Goal: Information Seeking & Learning: Learn about a topic

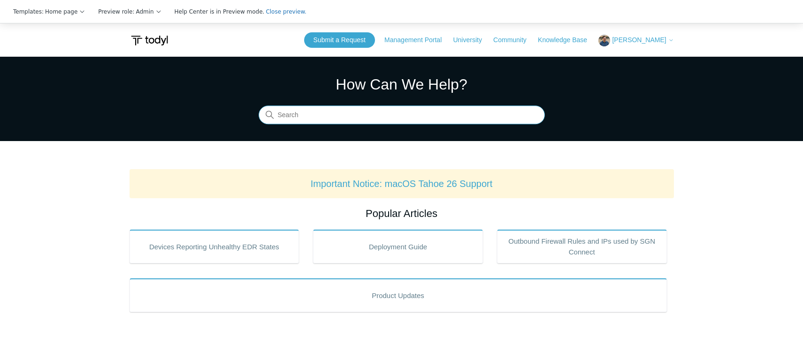
click at [332, 112] on input "Search" at bounding box center [402, 115] width 286 height 19
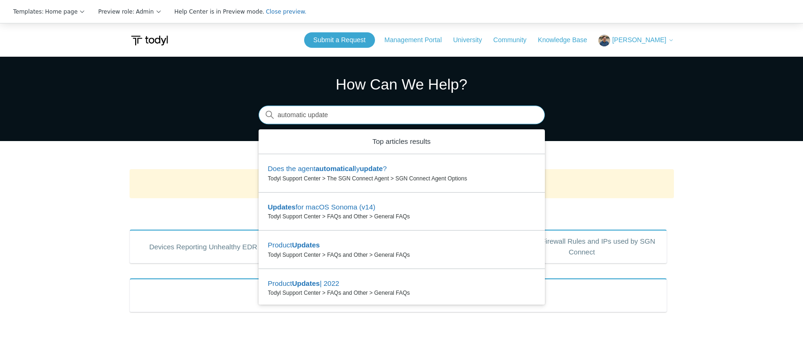
type input "automatic update"
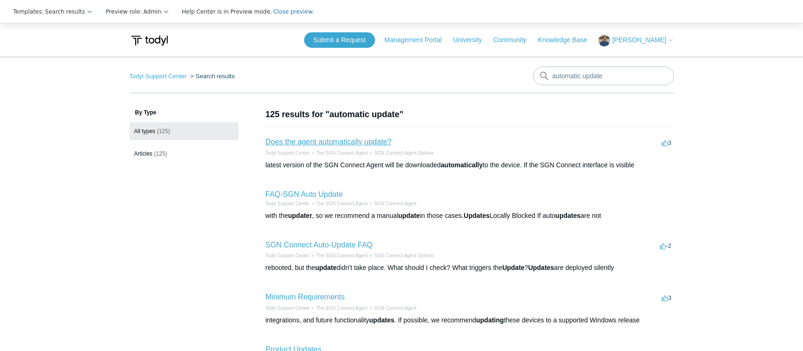
click at [343, 142] on link "Does the agent automatically update?" at bounding box center [329, 142] width 126 height 8
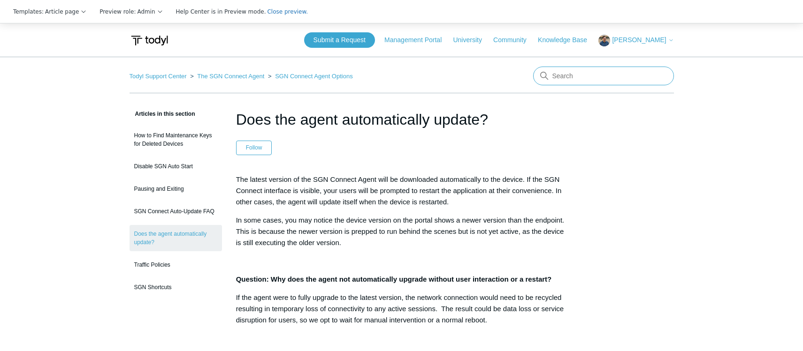
click at [583, 73] on input "Search" at bounding box center [603, 76] width 141 height 19
type input "outbound"
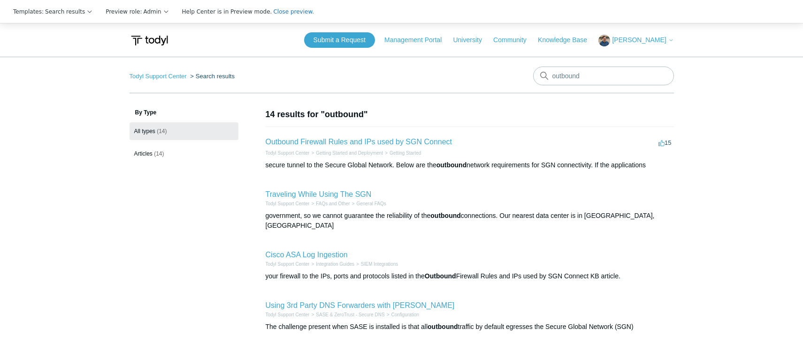
click at [384, 137] on h2 "Outbound Firewall Rules and IPs used by SGN Connect" at bounding box center [359, 142] width 187 height 11
click at [381, 139] on link "Outbound Firewall Rules and IPs used by SGN Connect" at bounding box center [359, 142] width 187 height 8
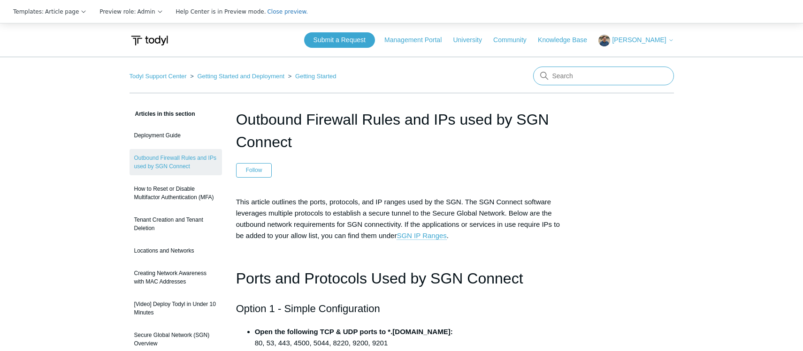
click at [574, 74] on input "Search" at bounding box center [603, 76] width 141 height 19
type input "troubleshooting"
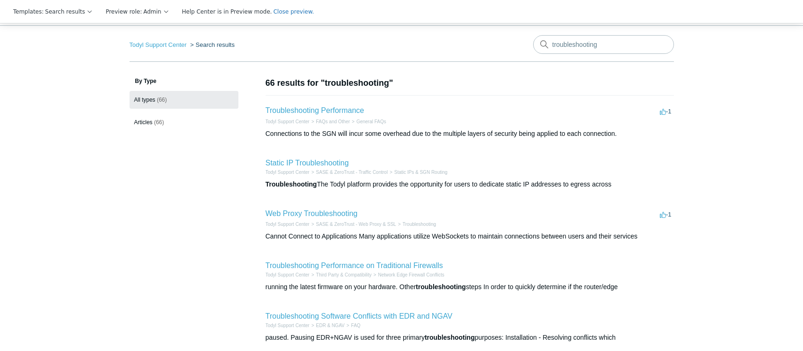
scroll to position [47, 0]
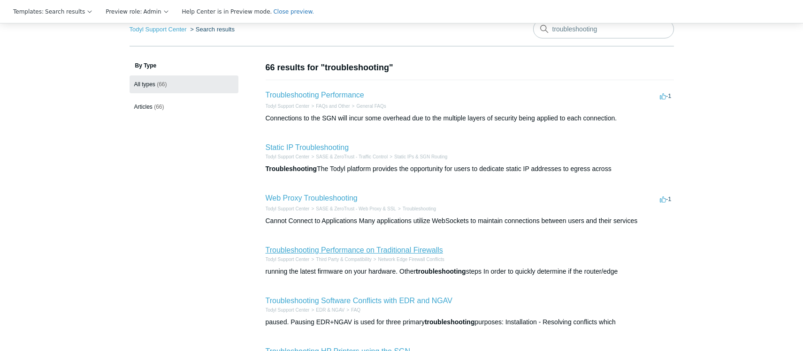
click at [351, 248] on link "Troubleshooting Performance on Traditional Firewalls" at bounding box center [354, 250] width 177 height 8
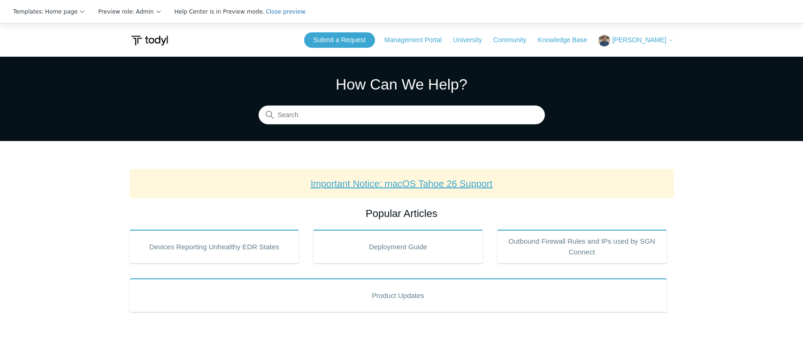
click at [424, 185] on link "Important Notice: macOS Tahoe 26 Support" at bounding box center [402, 184] width 182 height 10
click at [403, 183] on link "Important Notice: macOS Tahoe 26 Support" at bounding box center [402, 184] width 182 height 10
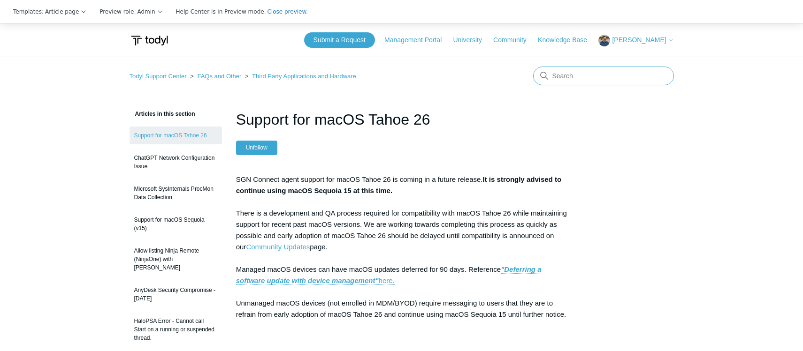
click at [570, 77] on input "Search" at bounding box center [603, 76] width 141 height 19
type input "product"
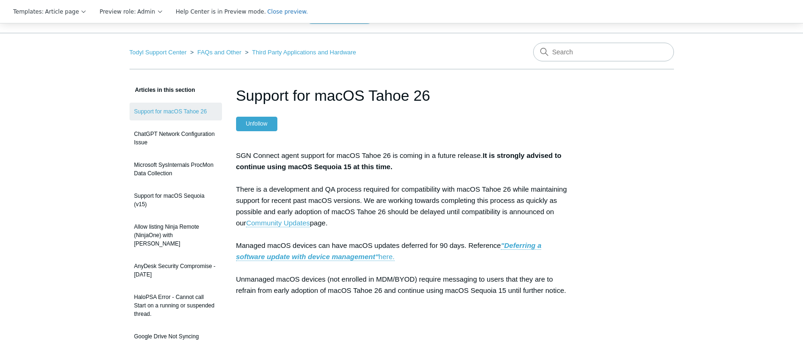
scroll to position [47, 0]
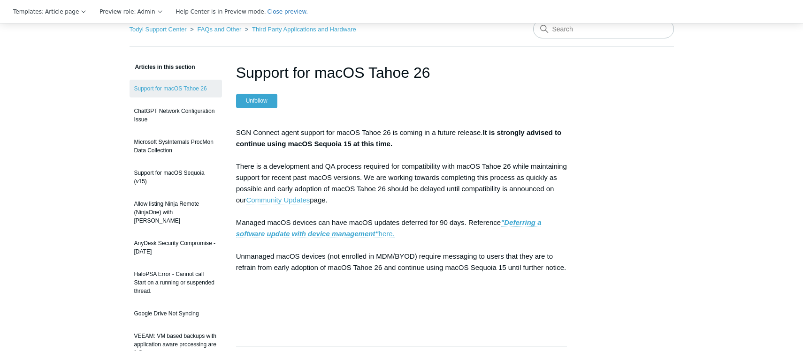
click at [360, 232] on strong ""Deferring a software update with device management"" at bounding box center [388, 228] width 305 height 19
click at [526, 221] on strong ""Deferring a software update with device management"" at bounding box center [388, 228] width 305 height 19
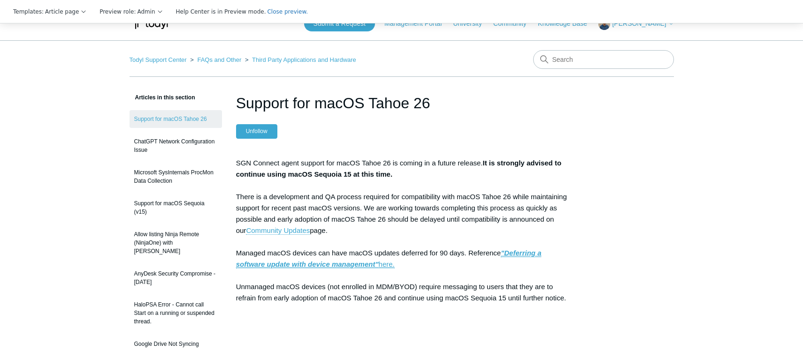
scroll to position [0, 0]
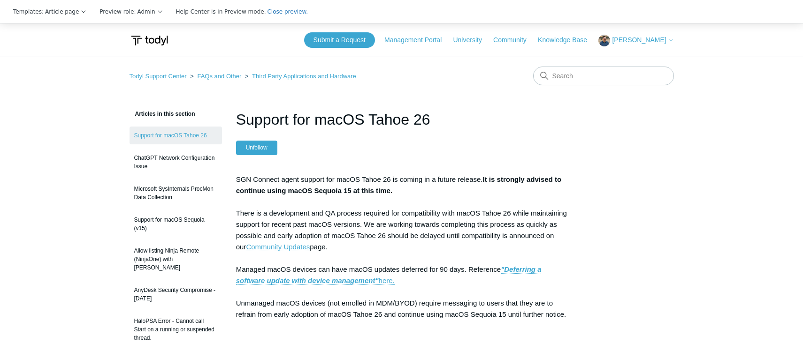
click at [158, 80] on ol "Todyl Support Center FAQs and Other Third Party Applications and Hardware" at bounding box center [242, 76] width 227 height 11
click at [161, 75] on link "Todyl Support Center" at bounding box center [157, 76] width 57 height 7
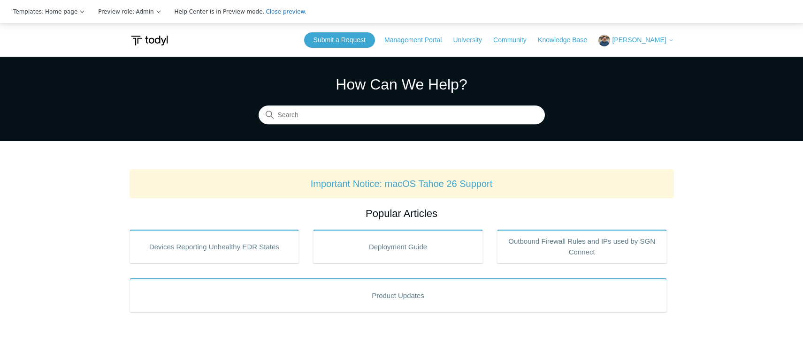
click at [649, 40] on span "[PERSON_NAME]" at bounding box center [639, 40] width 54 height 8
click at [399, 183] on link "Important Notice: macOS Tahoe 26 Support" at bounding box center [402, 184] width 182 height 10
click at [266, 9] on span "Close preview." at bounding box center [286, 11] width 41 height 7
click at [708, 12] on link "Knowledge admin" at bounding box center [712, 11] width 52 height 5
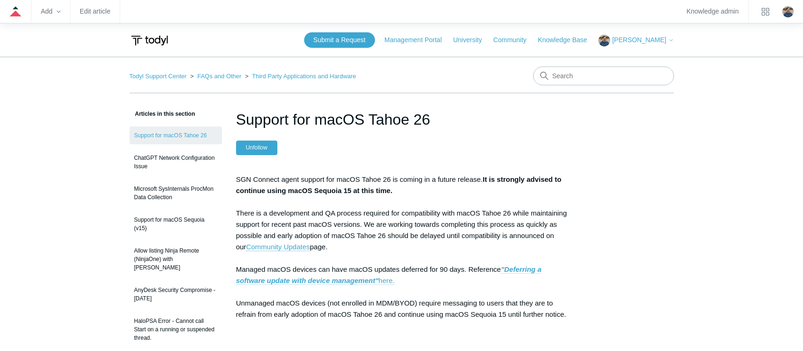
click at [372, 278] on strong ""Deferring a software update with device management"" at bounding box center [388, 275] width 305 height 19
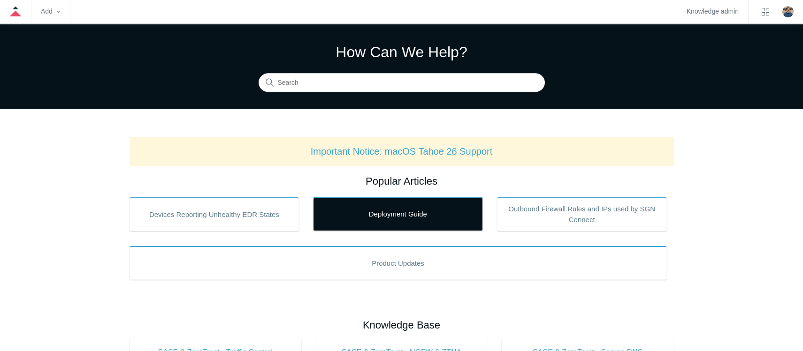
scroll to position [47, 0]
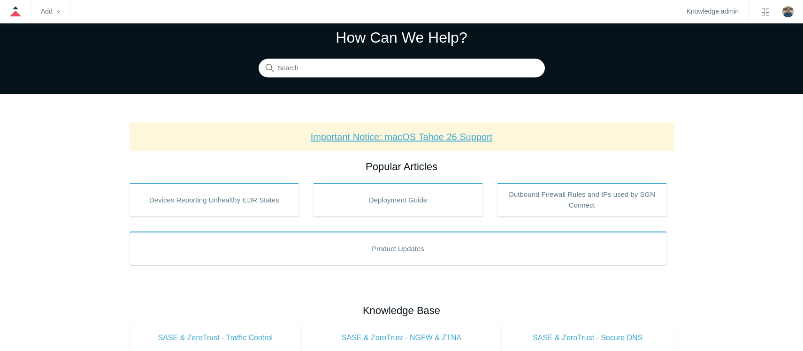
click at [405, 137] on link "Important Notice: macOS Tahoe 26 Support" at bounding box center [402, 137] width 182 height 10
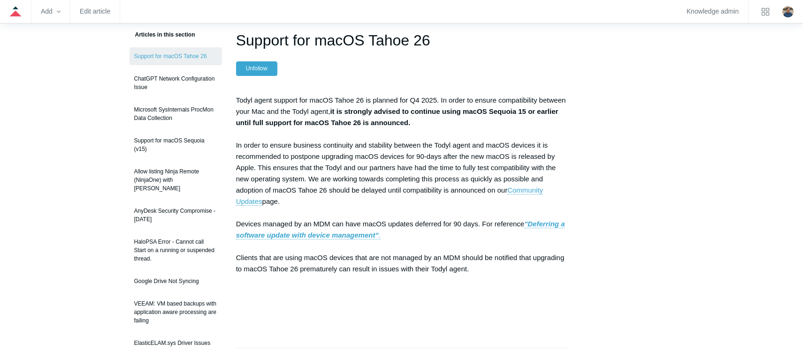
scroll to position [94, 0]
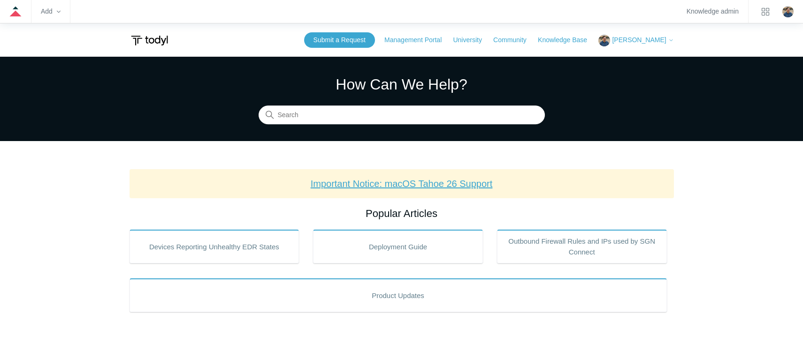
click at [440, 185] on link "Important Notice: macOS Tahoe 26 Support" at bounding box center [402, 184] width 182 height 10
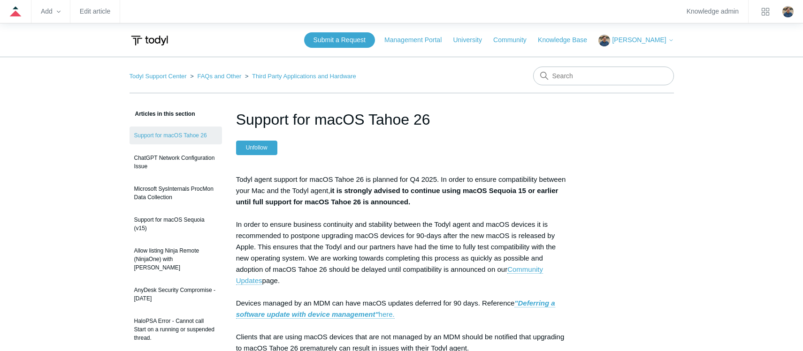
scroll to position [94, 0]
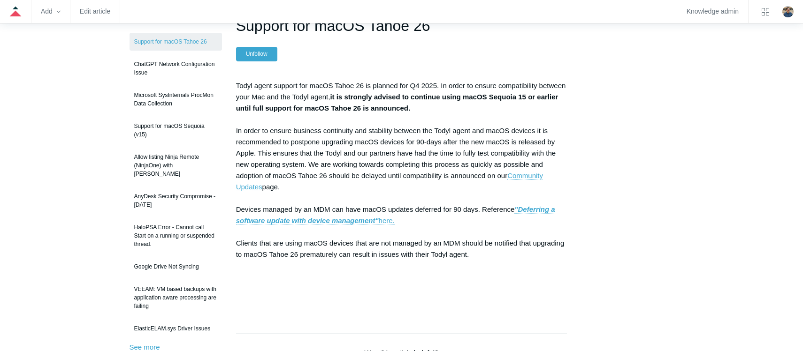
click at [354, 220] on strong ""Deferring a software update with device management"" at bounding box center [395, 215] width 319 height 19
click at [330, 225] on link ""Deferring a software update with device management" here." at bounding box center [395, 216] width 319 height 20
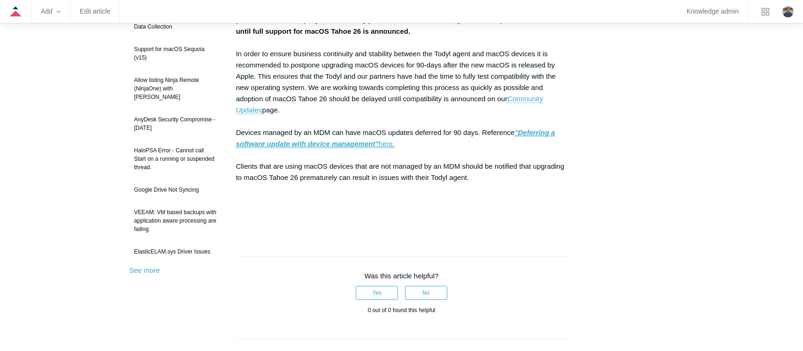
scroll to position [0, 0]
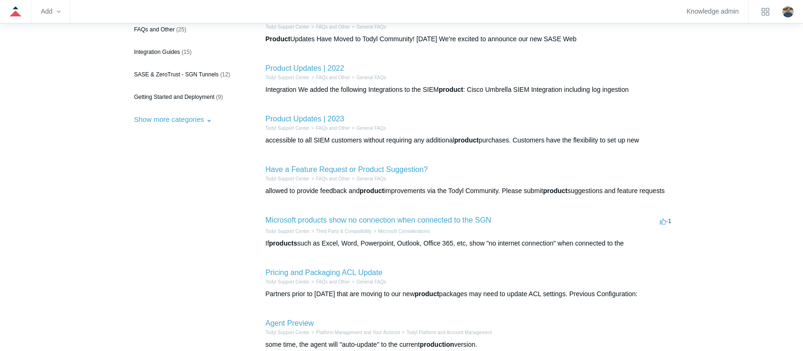
scroll to position [141, 0]
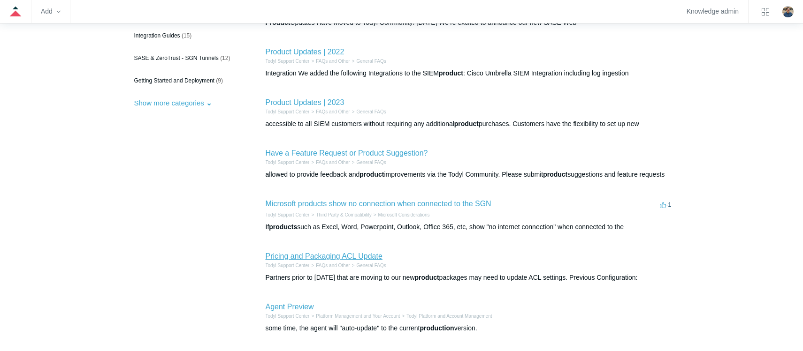
click at [344, 256] on link "Pricing and Packaging ACL Update" at bounding box center [324, 256] width 117 height 8
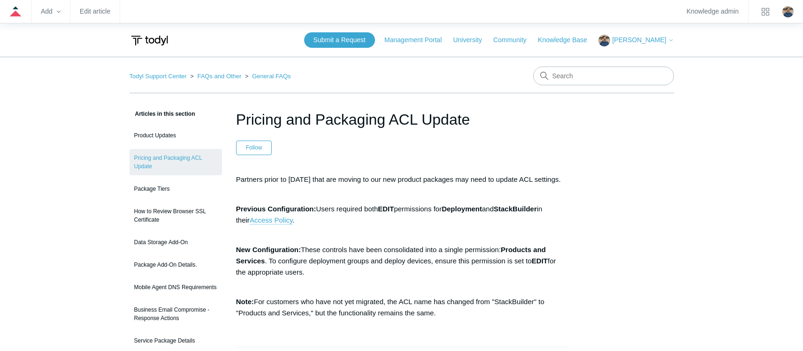
scroll to position [94, 0]
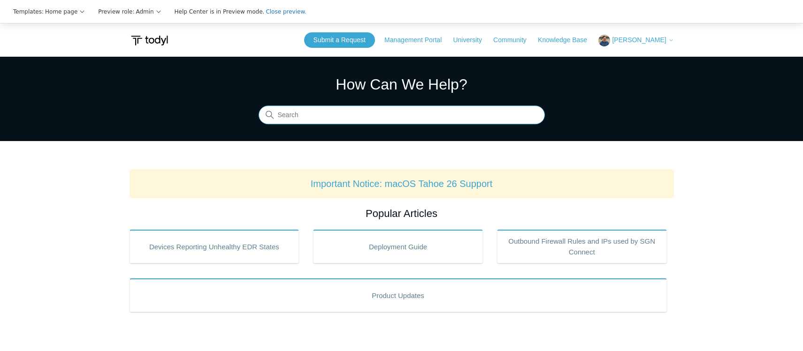
click at [322, 117] on input "Search" at bounding box center [402, 115] width 286 height 19
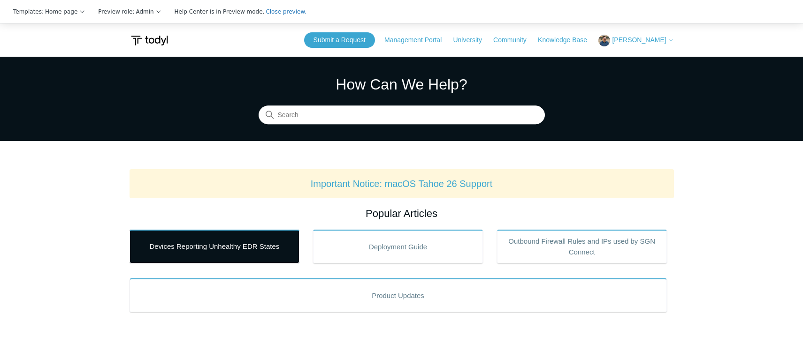
click at [144, 247] on link "Devices Reporting Unhealthy EDR States" at bounding box center [214, 247] width 170 height 34
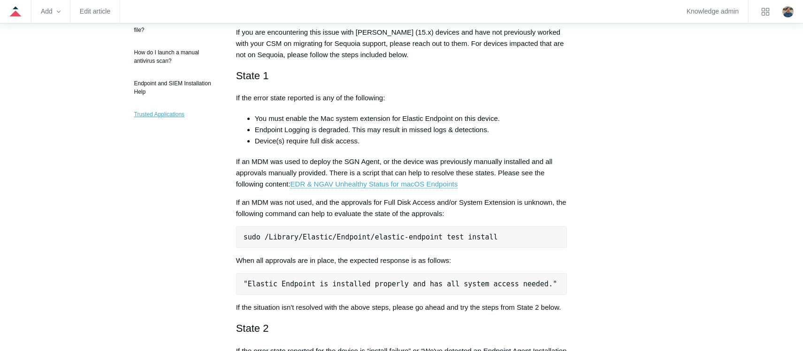
scroll to position [282, 0]
